Goal: Transaction & Acquisition: Purchase product/service

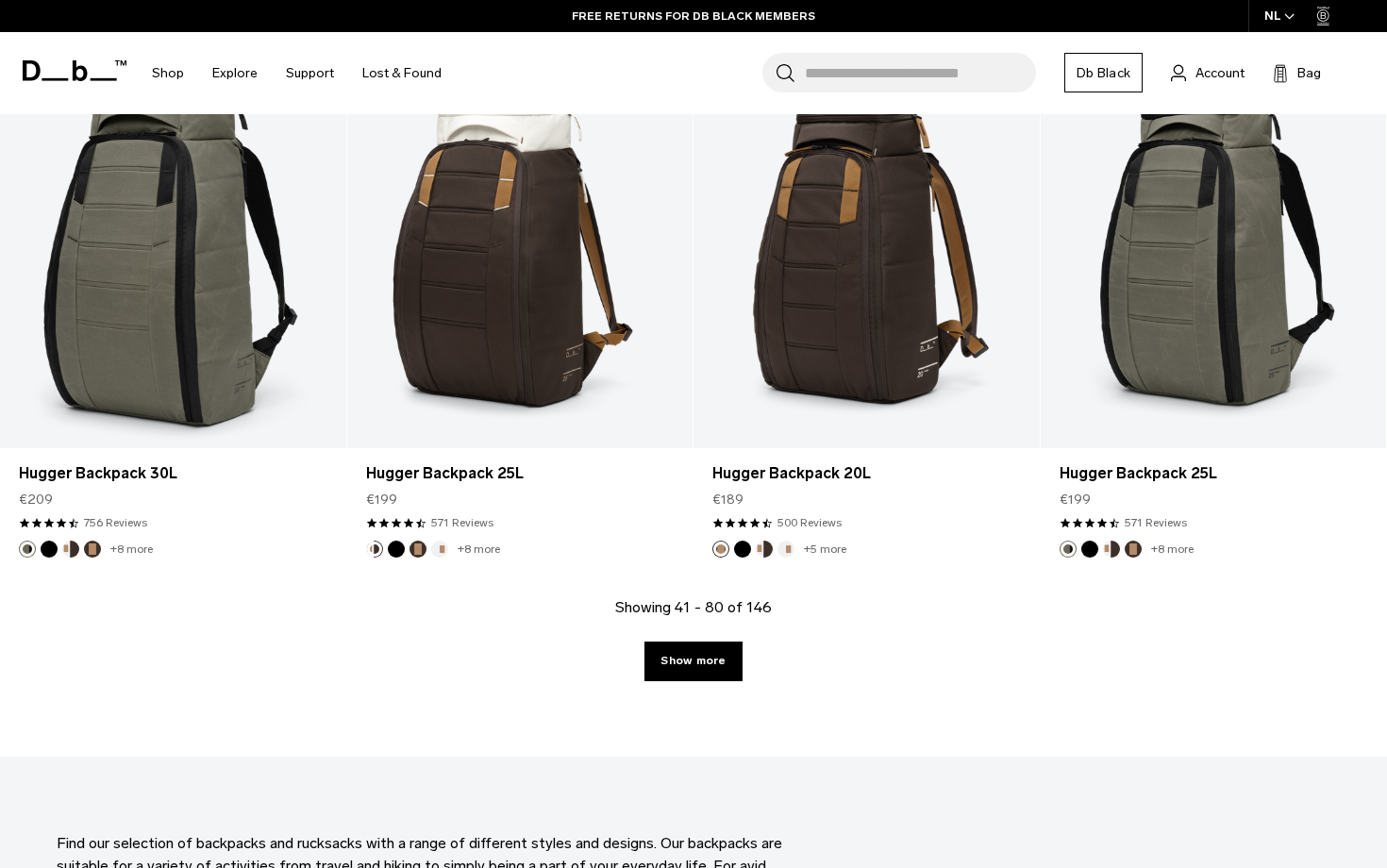
scroll to position [5339, 0]
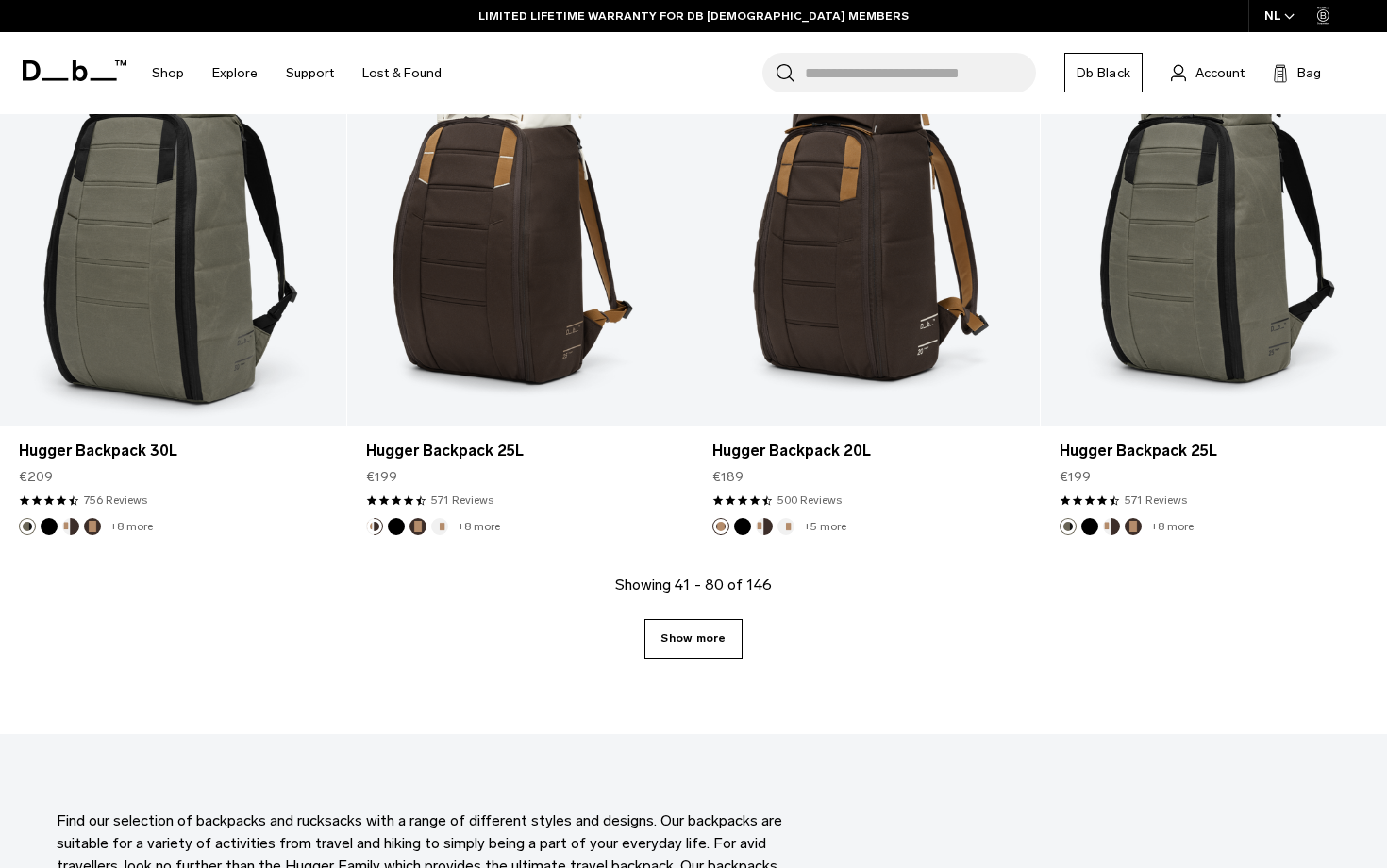
click at [716, 638] on link "Show more" at bounding box center [693, 638] width 97 height 40
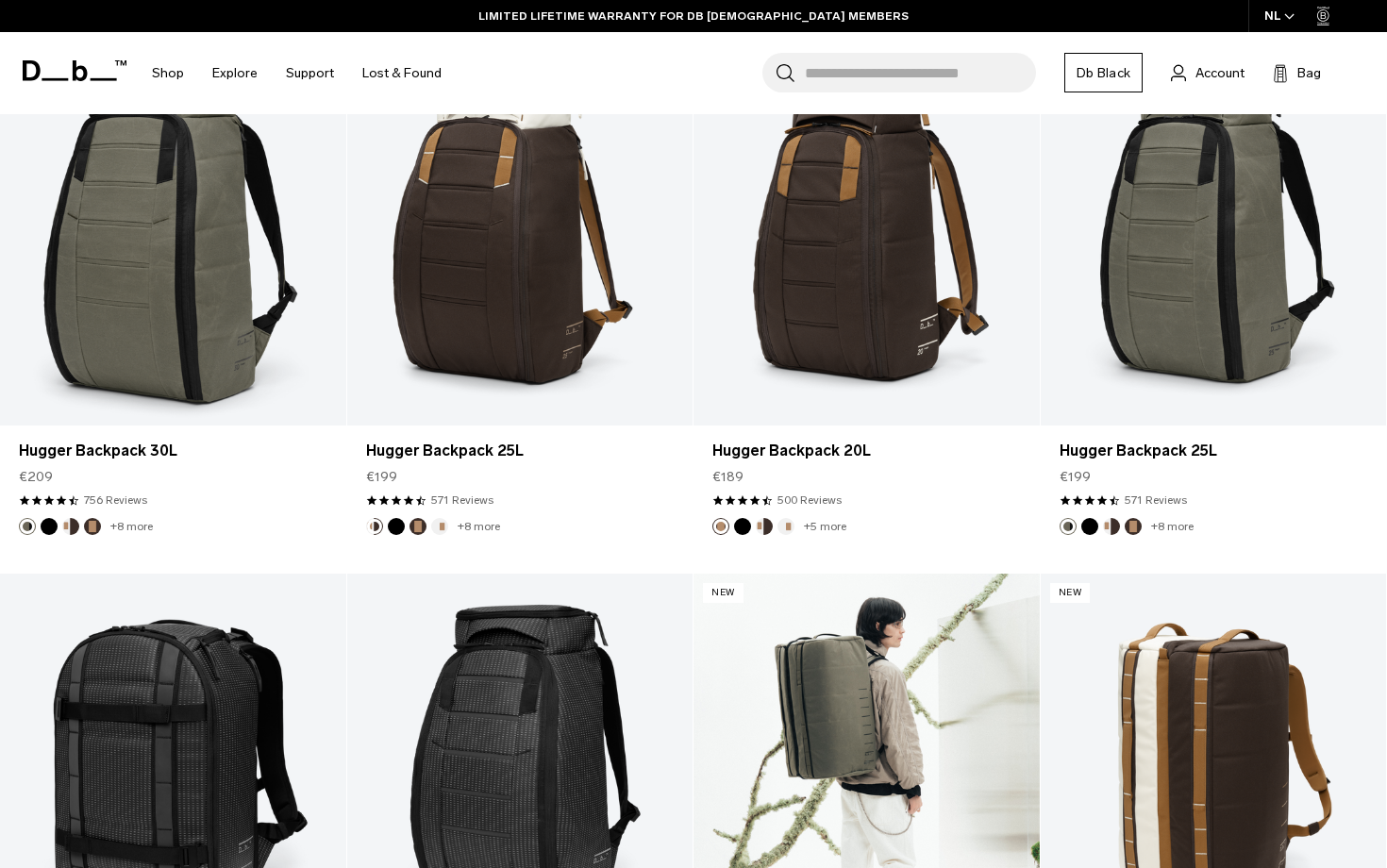
click at [716, 638] on link "Roamer Pro Split Duffel 90L" at bounding box center [867, 765] width 346 height 384
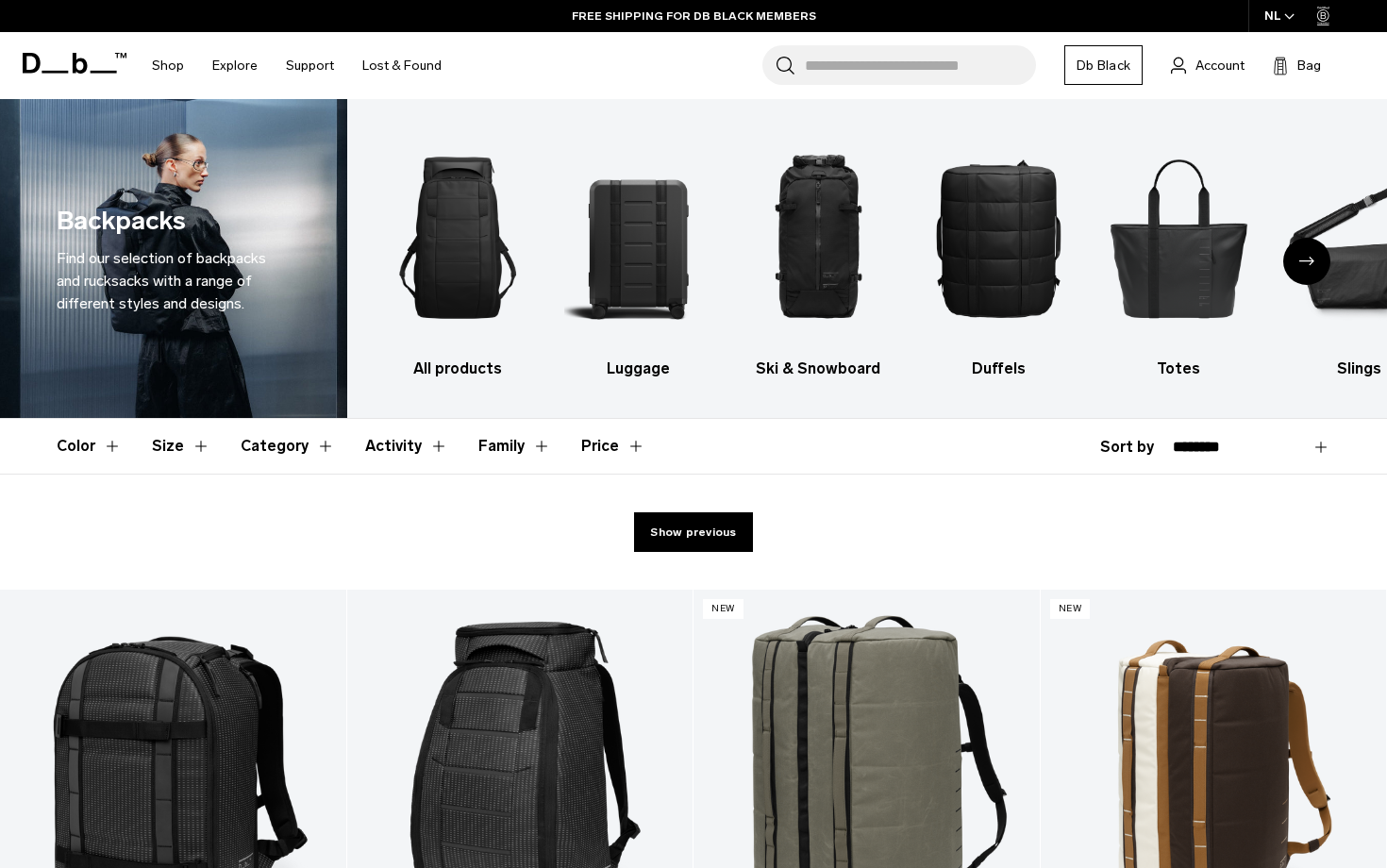
click at [272, 449] on button "Category" at bounding box center [287, 446] width 94 height 54
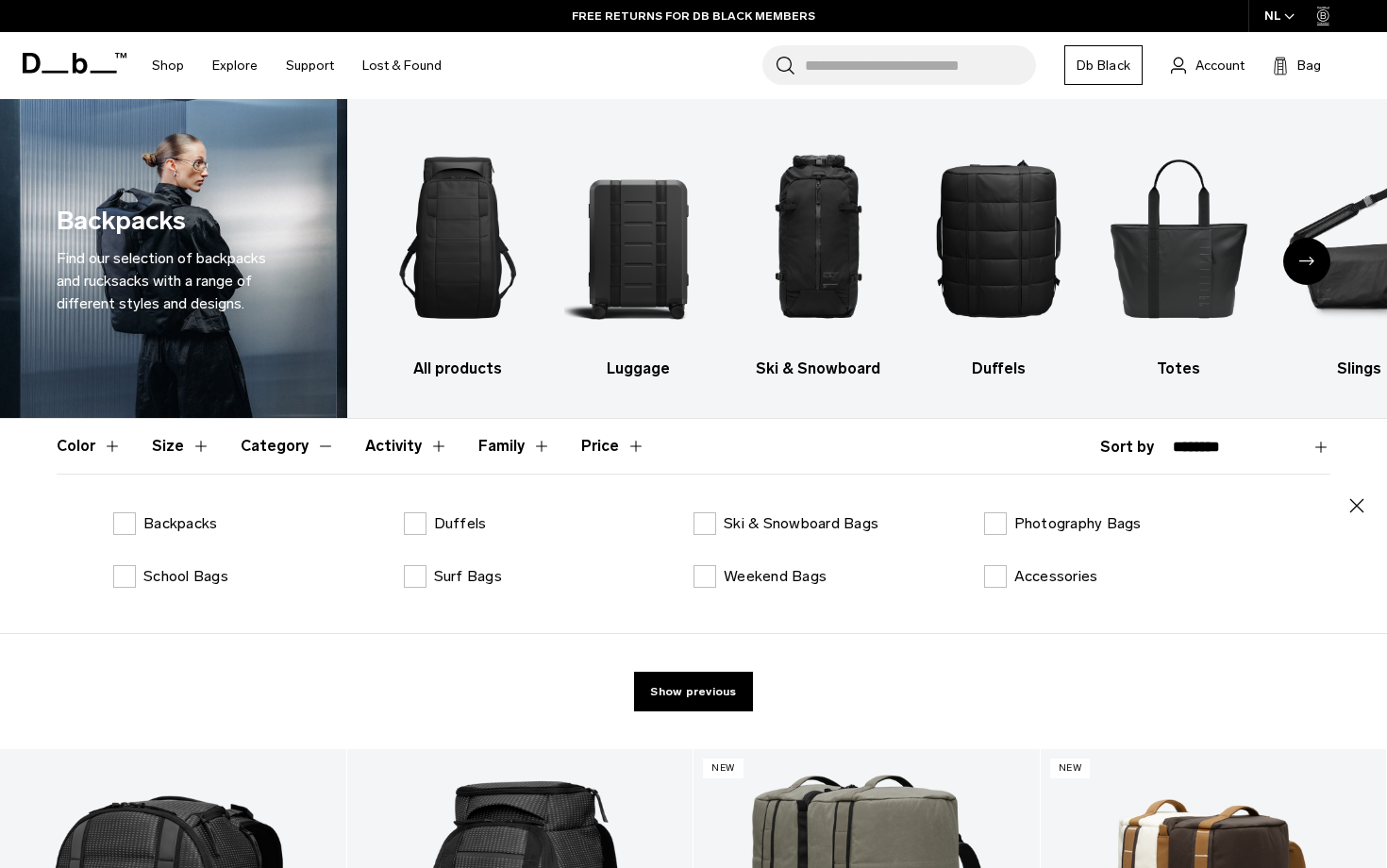
click at [272, 449] on button "Category" at bounding box center [287, 446] width 94 height 54
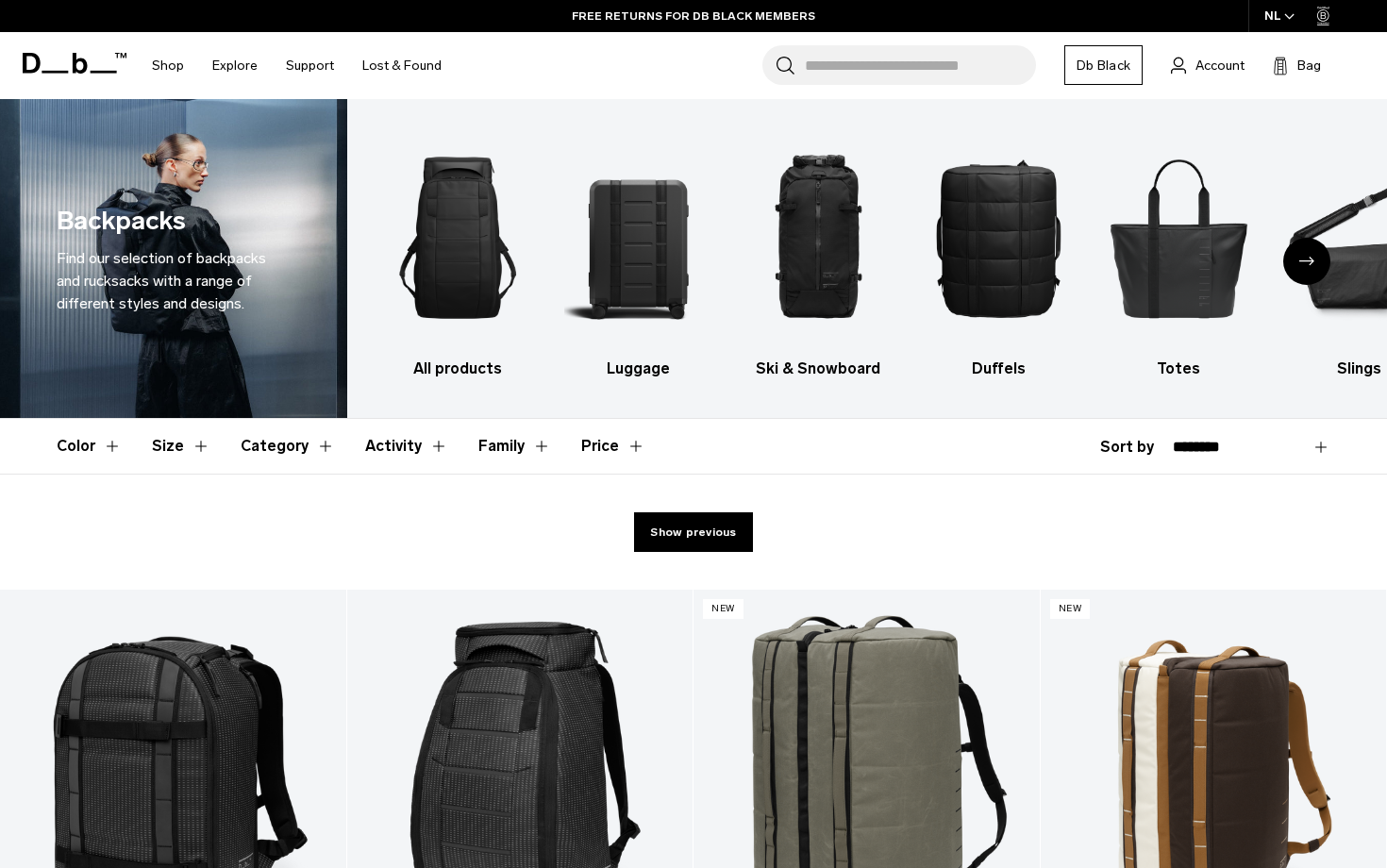
select select "**********"
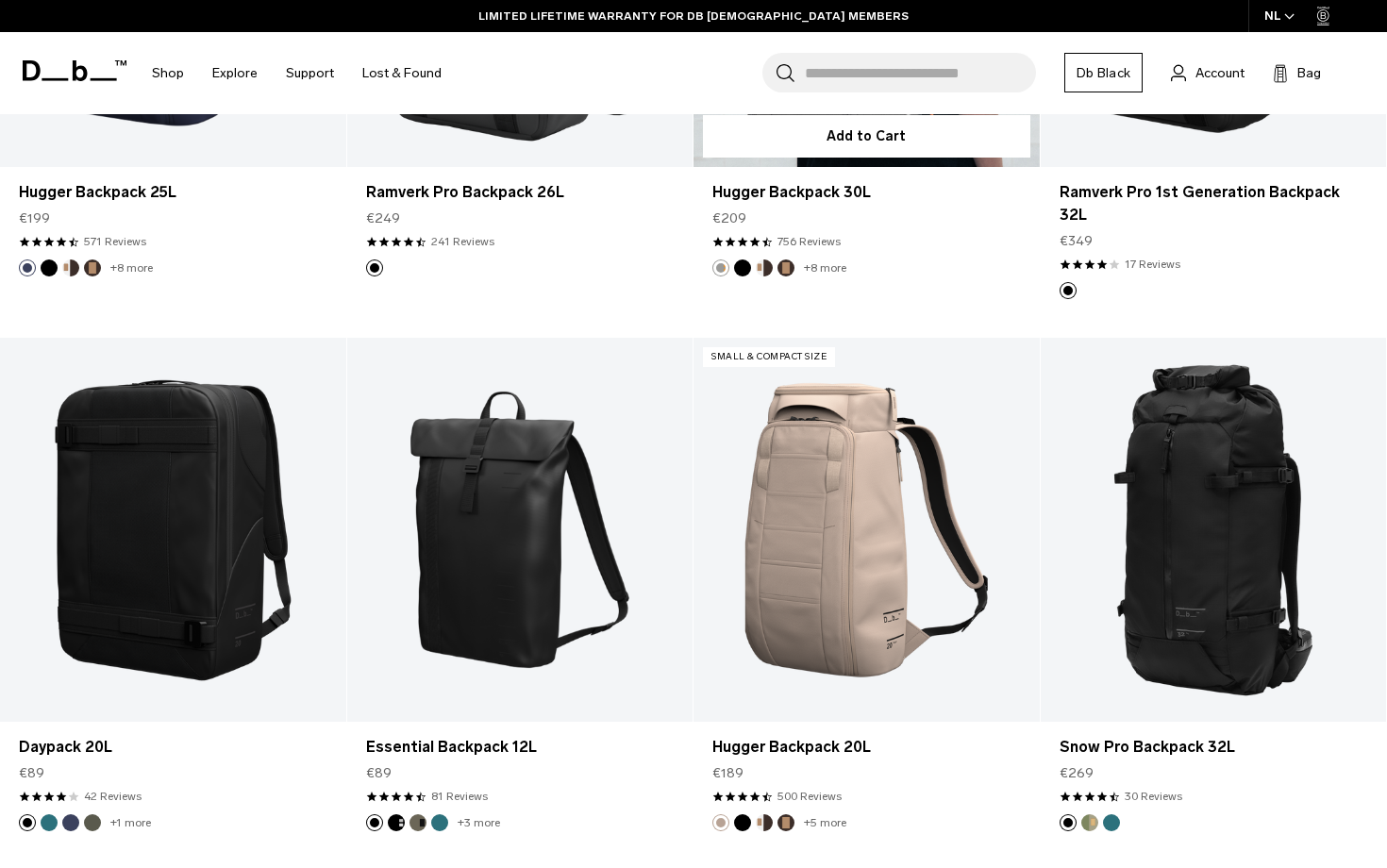
scroll to position [1779, 0]
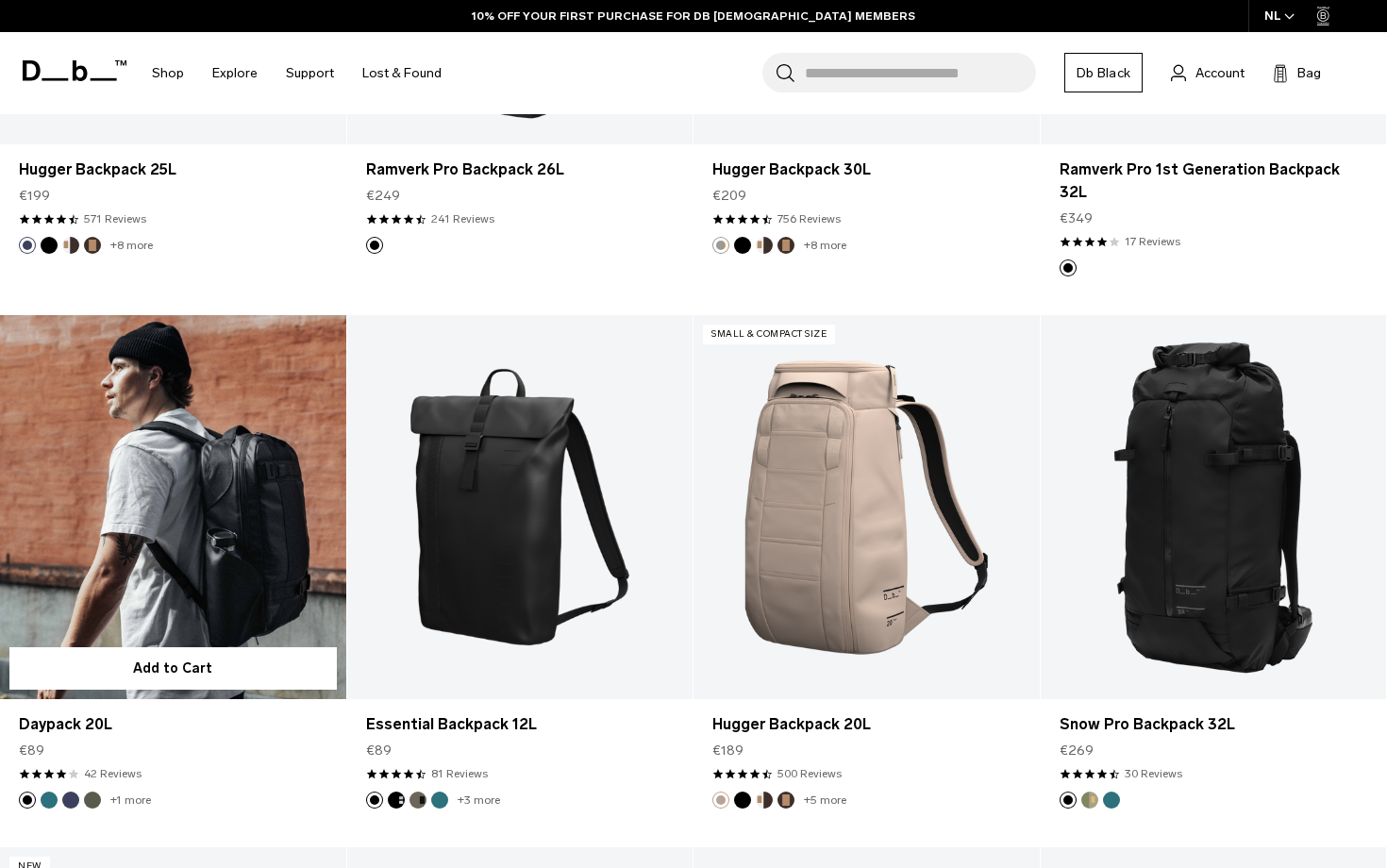
click at [271, 454] on link "Daypack 20L" at bounding box center [173, 507] width 346 height 384
